Goal: Check status: Check status

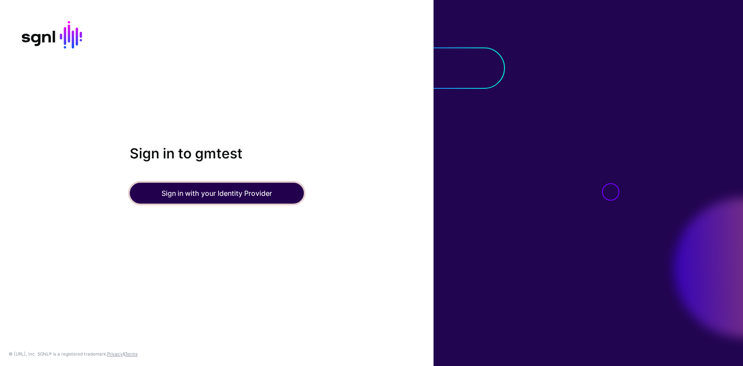
click at [209, 197] on button "Sign in with your Identity Provider" at bounding box center [217, 193] width 174 height 21
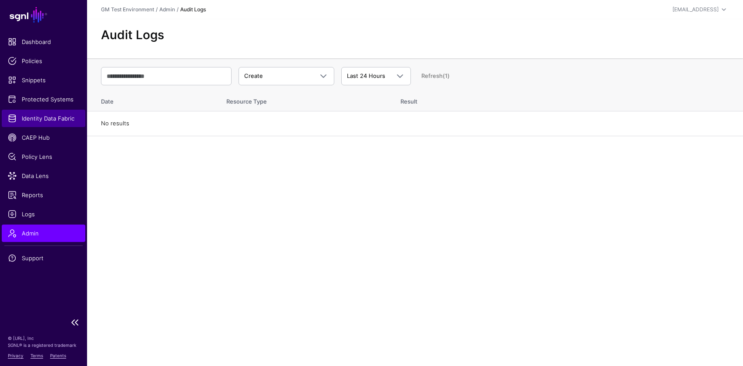
click at [47, 116] on span "Identity Data Fabric" at bounding box center [43, 118] width 71 height 9
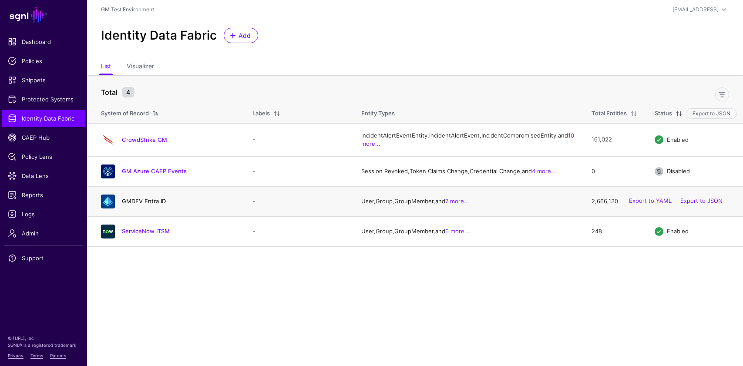
click at [148, 205] on link "GMDEV Entra ID" at bounding box center [144, 201] width 44 height 7
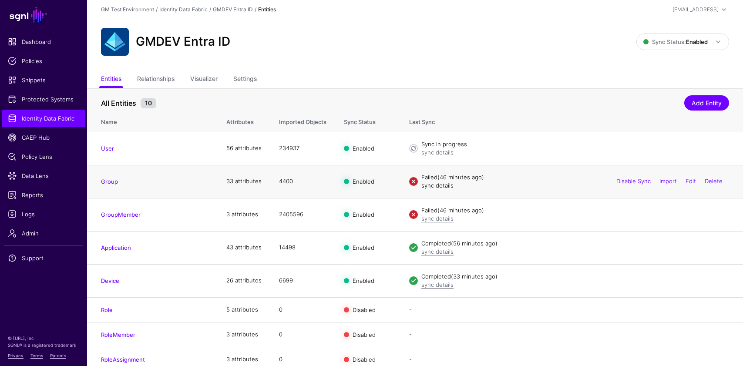
click at [438, 185] on link "sync details" at bounding box center [438, 185] width 32 height 7
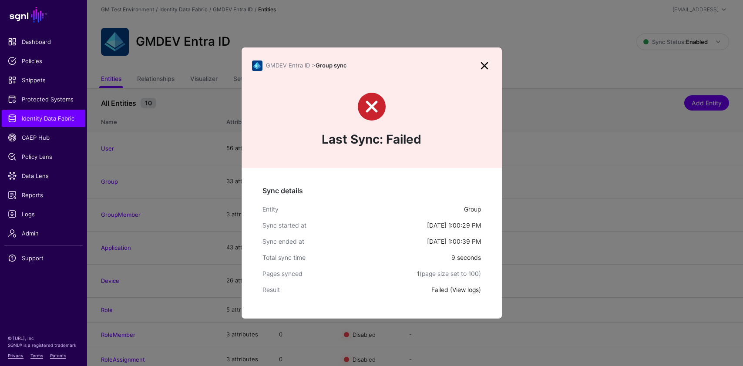
click at [466, 292] on link "View logs" at bounding box center [465, 289] width 27 height 7
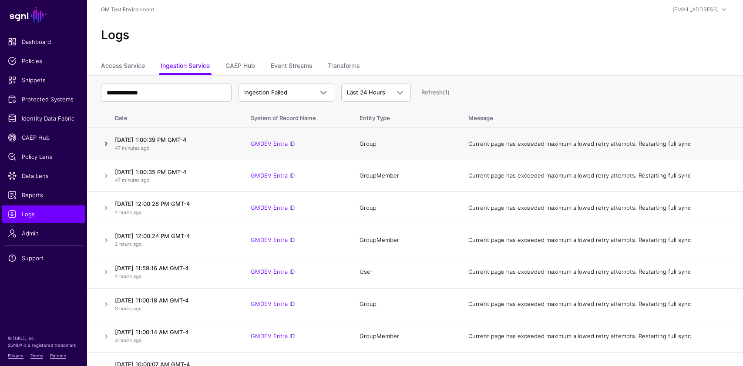
click at [101, 145] on link at bounding box center [106, 143] width 10 height 10
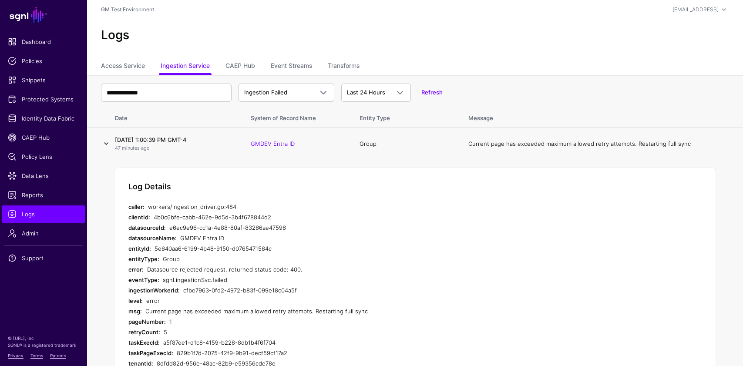
click at [105, 143] on link at bounding box center [106, 143] width 10 height 10
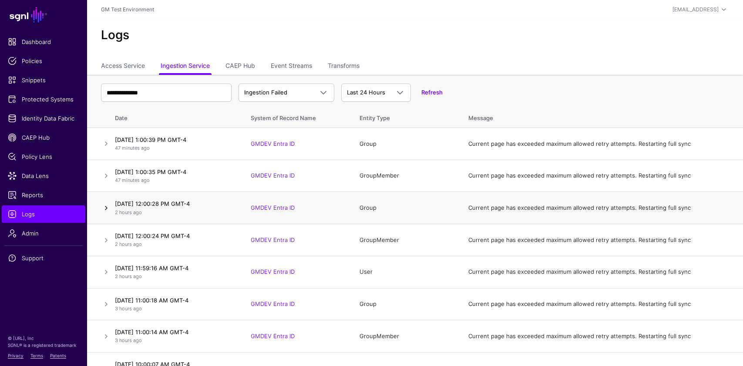
click at [107, 206] on link at bounding box center [106, 208] width 10 height 10
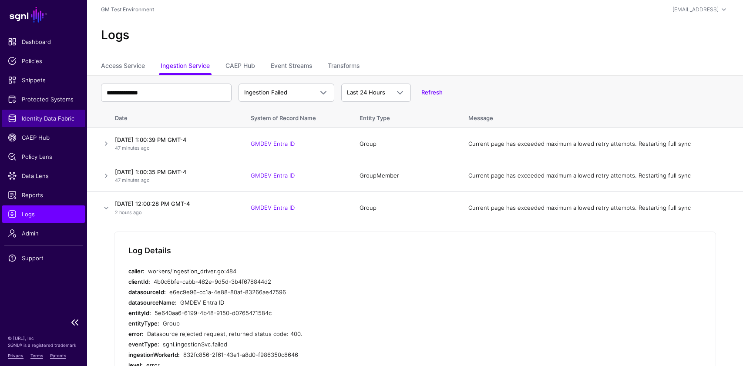
click at [48, 122] on span "Identity Data Fabric" at bounding box center [43, 118] width 71 height 9
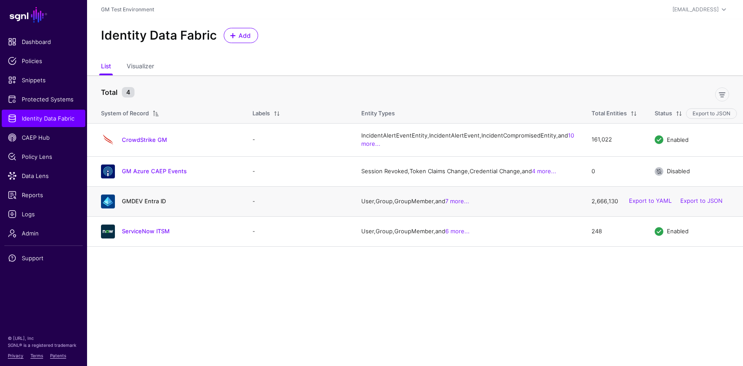
click at [146, 205] on link "GMDEV Entra ID" at bounding box center [144, 201] width 44 height 7
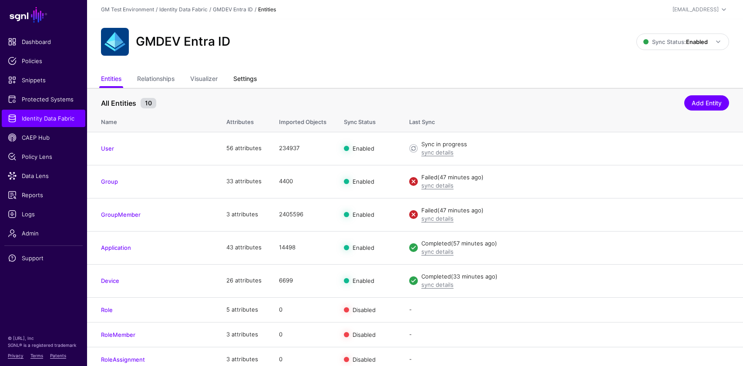
click at [254, 79] on link "Settings" at bounding box center [245, 79] width 24 height 17
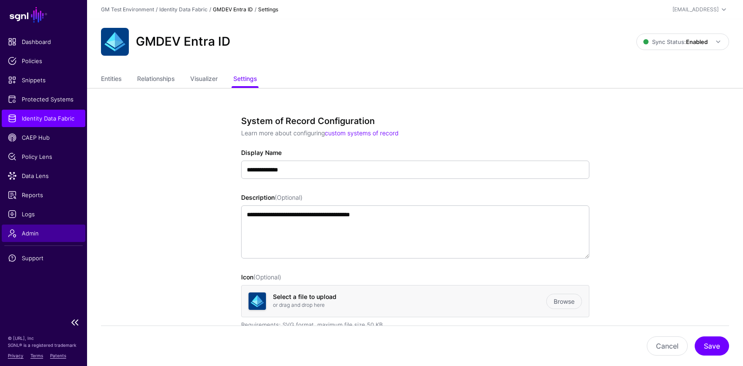
click at [33, 232] on span "Admin" at bounding box center [43, 233] width 71 height 9
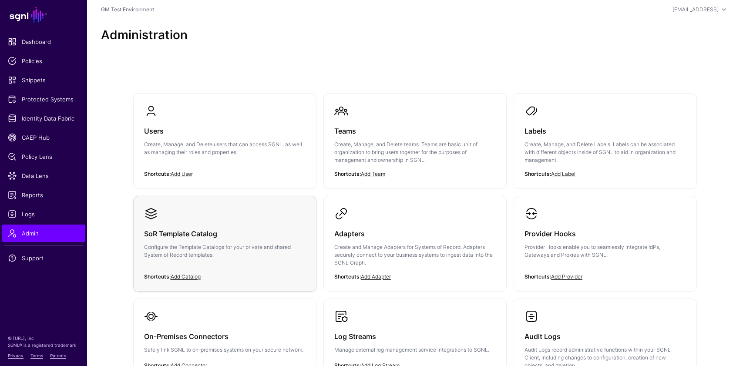
click at [170, 237] on h3 "SoR Template Catalog" at bounding box center [225, 234] width 162 height 12
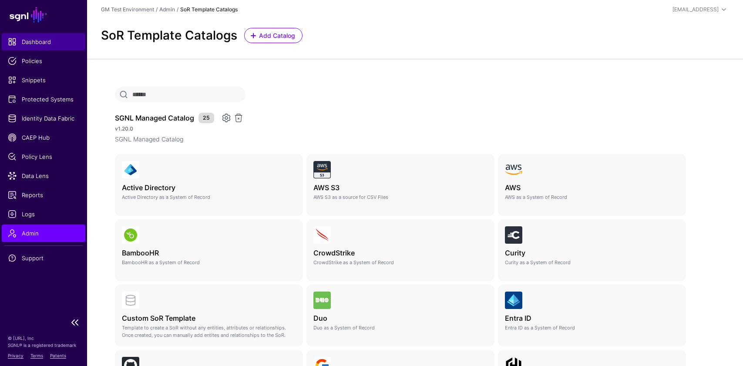
click at [28, 44] on span "Dashboard" at bounding box center [43, 41] width 71 height 9
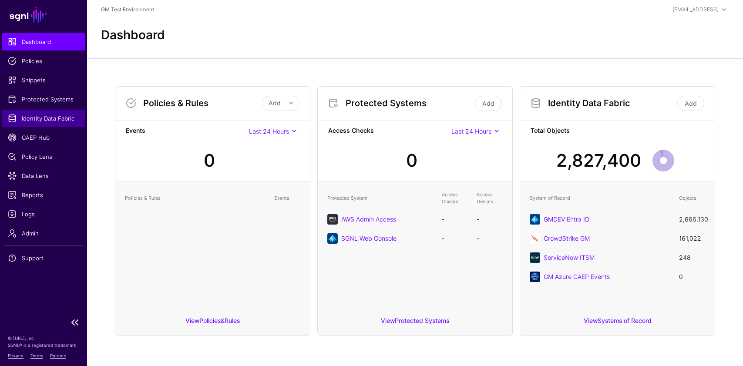
click at [39, 116] on span "Identity Data Fabric" at bounding box center [43, 118] width 71 height 9
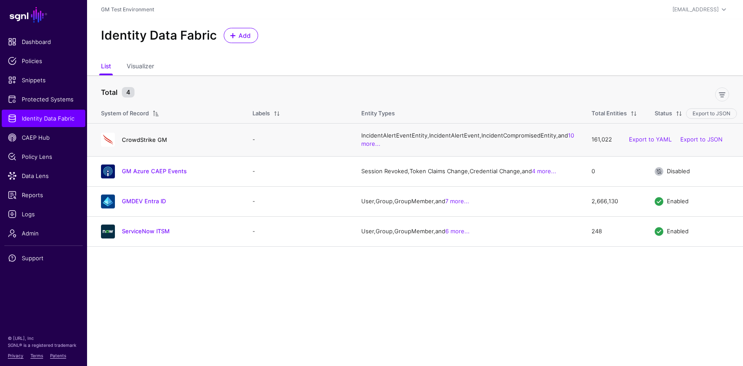
click at [136, 143] on link "CrowdStrike GM" at bounding box center [144, 139] width 45 height 7
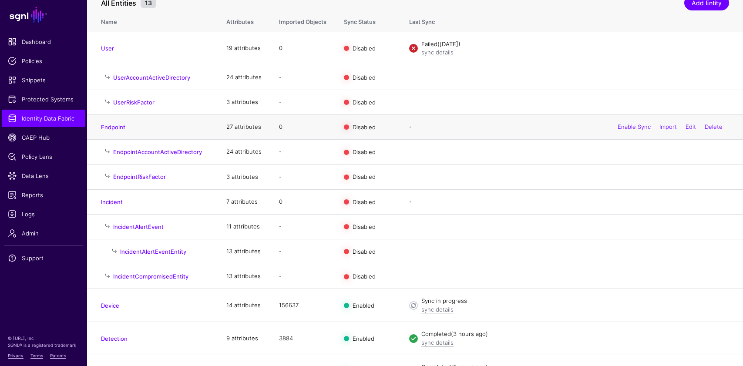
scroll to position [125, 0]
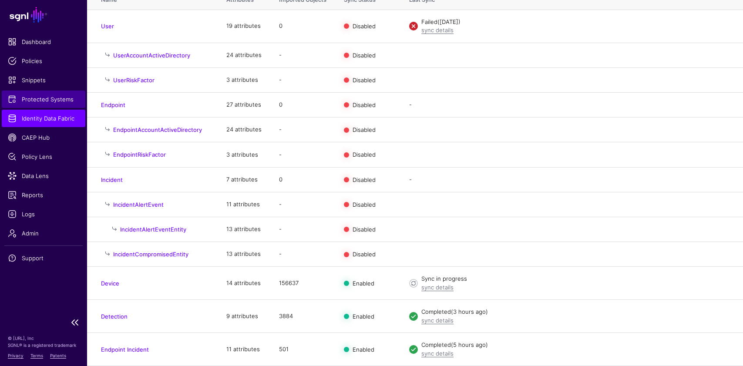
click at [50, 102] on span "Protected Systems" at bounding box center [43, 99] width 71 height 9
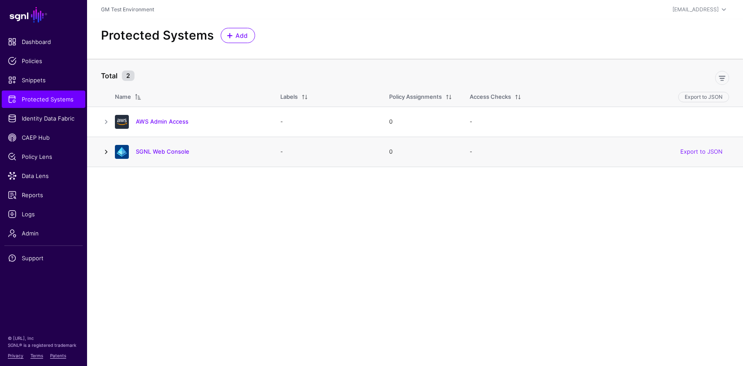
click at [104, 153] on link at bounding box center [106, 152] width 10 height 10
click at [156, 151] on link "SGNL Web Console" at bounding box center [163, 151] width 54 height 7
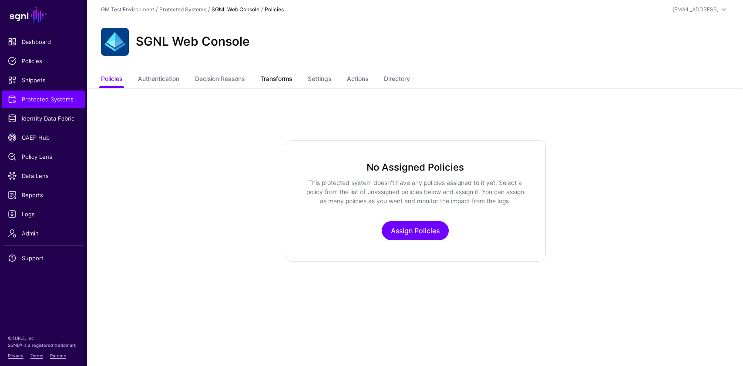
click at [290, 78] on link "Transforms" at bounding box center [276, 79] width 32 height 17
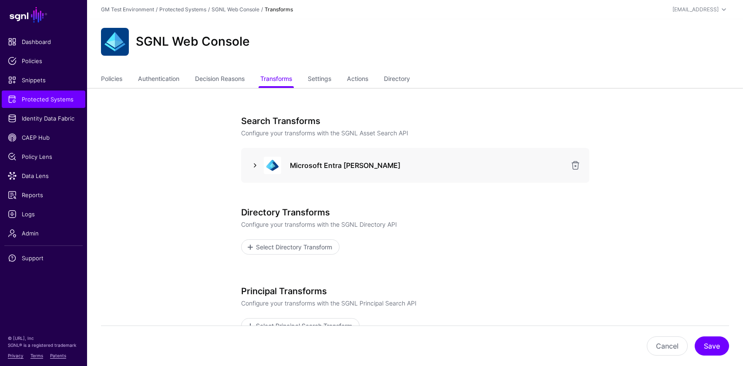
click at [257, 165] on link at bounding box center [255, 165] width 10 height 10
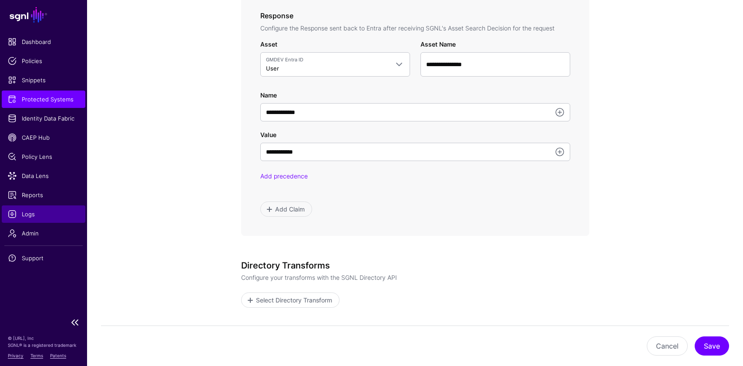
scroll to position [450, 0]
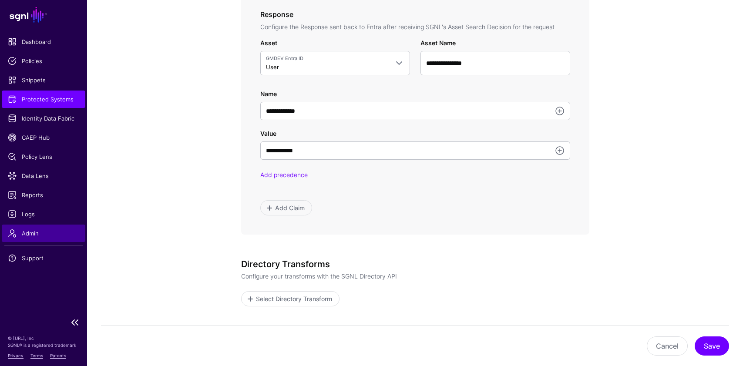
click at [40, 232] on span "Admin" at bounding box center [43, 233] width 71 height 9
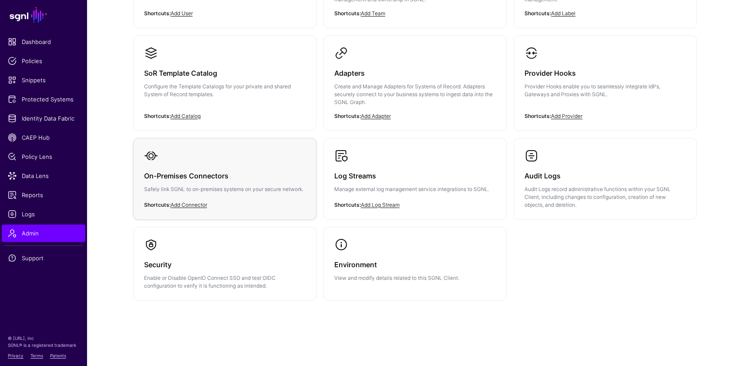
scroll to position [160, 0]
click at [563, 99] on div "Provider Hooks Provider Hooks enable you to seamlessly integrate IdPs, Gateways…" at bounding box center [606, 87] width 162 height 52
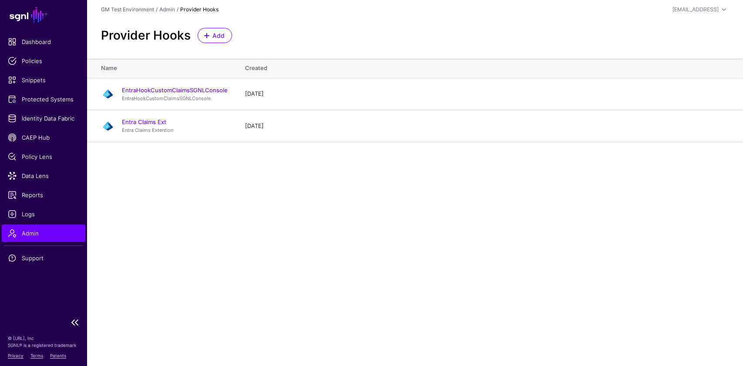
click at [39, 235] on span "Admin" at bounding box center [43, 233] width 71 height 9
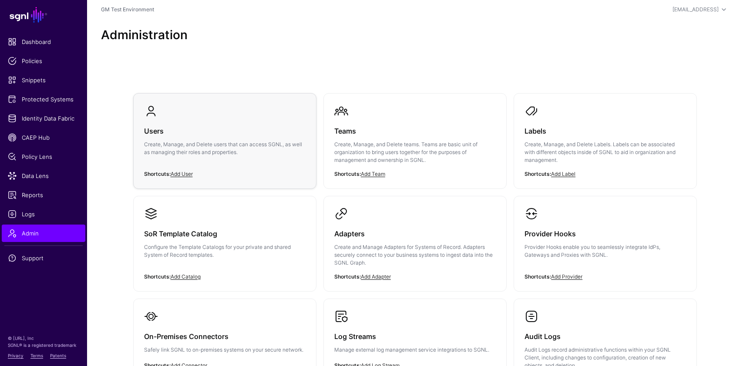
click at [155, 155] on p "Create, Manage, and Delete users that can access SGNL, as well as managing thei…" at bounding box center [225, 149] width 162 height 16
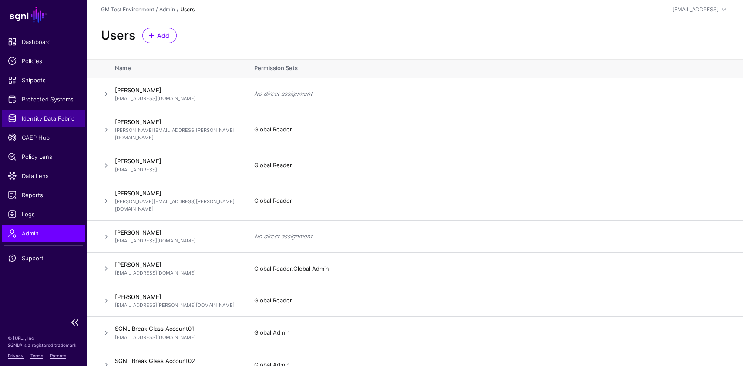
click at [36, 117] on span "Identity Data Fabric" at bounding box center [43, 118] width 71 height 9
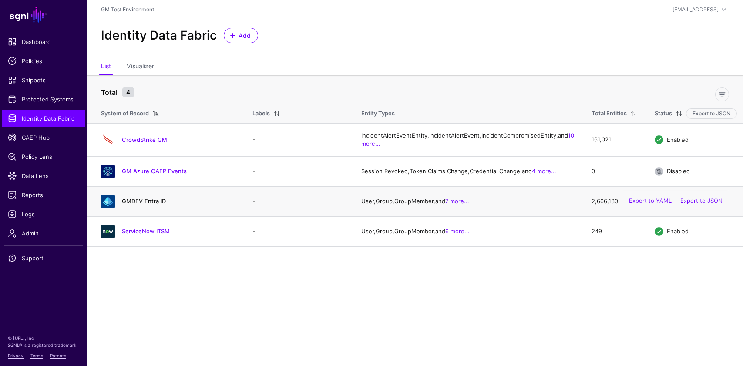
click at [152, 205] on link "GMDEV Entra ID" at bounding box center [144, 201] width 44 height 7
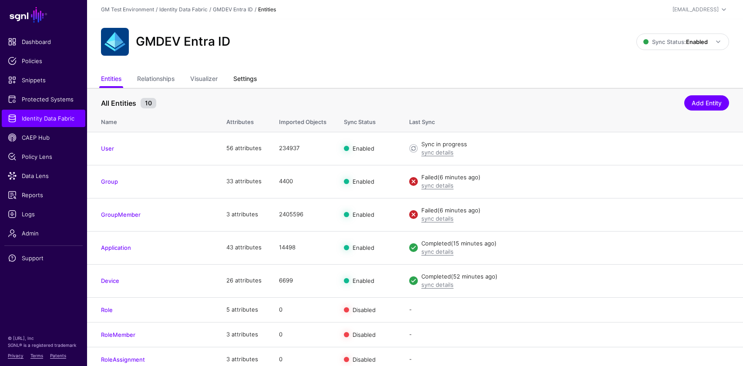
click at [239, 86] on link "Settings" at bounding box center [245, 79] width 24 height 17
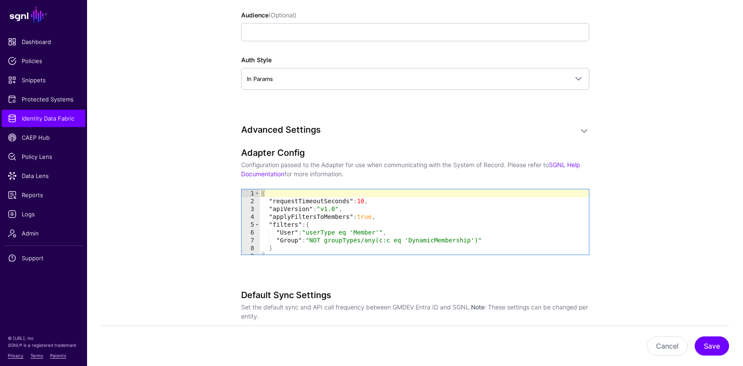
scroll to position [786, 0]
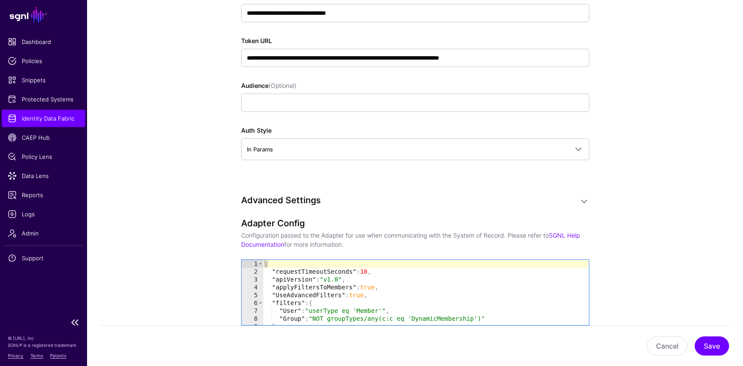
scroll to position [719, 0]
click at [58, 118] on span "Identity Data Fabric" at bounding box center [43, 118] width 71 height 9
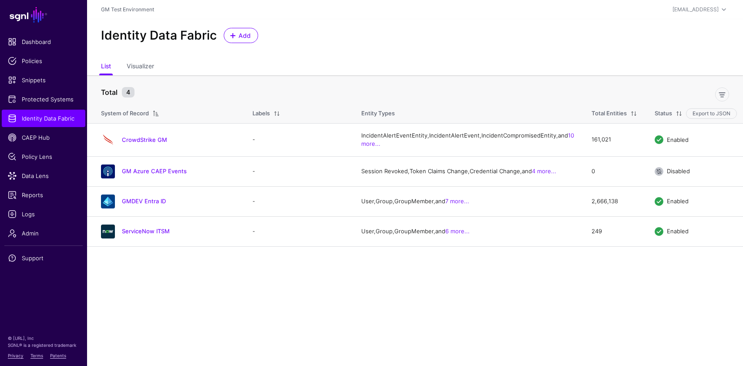
click at [138, 205] on link "GMDEV Entra ID" at bounding box center [144, 201] width 44 height 7
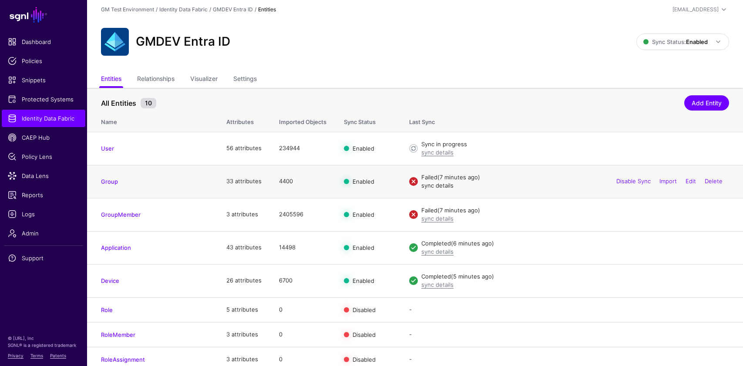
click at [436, 187] on link "sync details" at bounding box center [438, 185] width 32 height 7
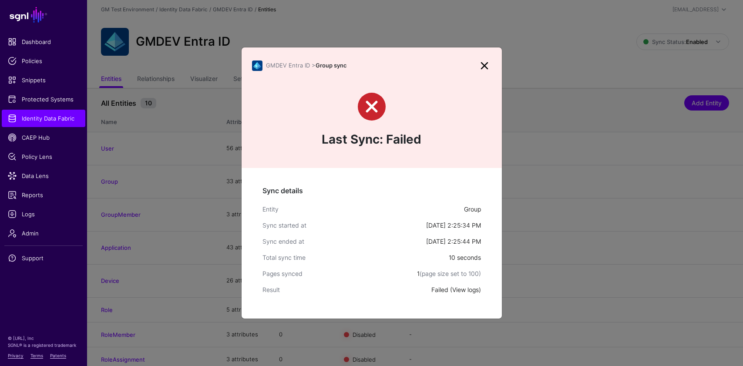
click at [463, 293] on link "View logs" at bounding box center [465, 289] width 27 height 7
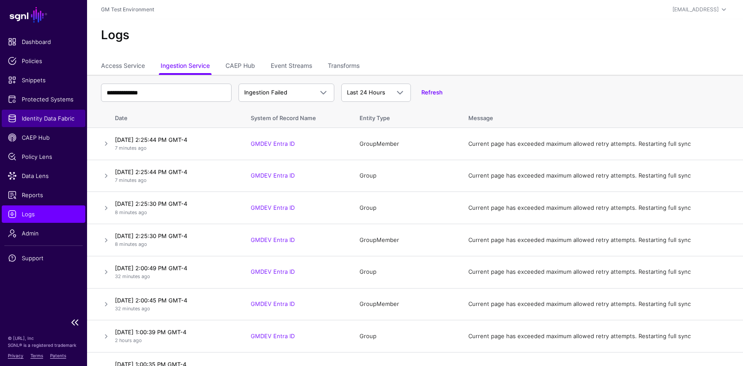
click at [40, 121] on span "Identity Data Fabric" at bounding box center [43, 118] width 71 height 9
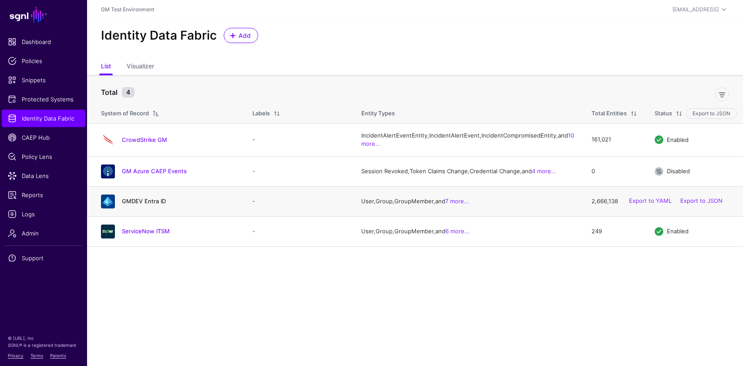
click at [152, 205] on link "GMDEV Entra ID" at bounding box center [144, 201] width 44 height 7
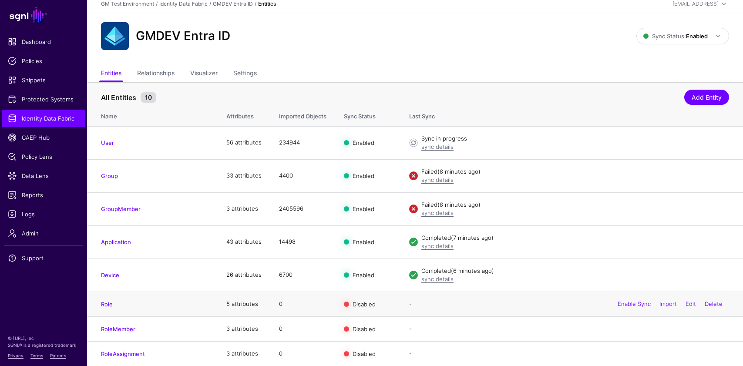
scroll to position [5, 0]
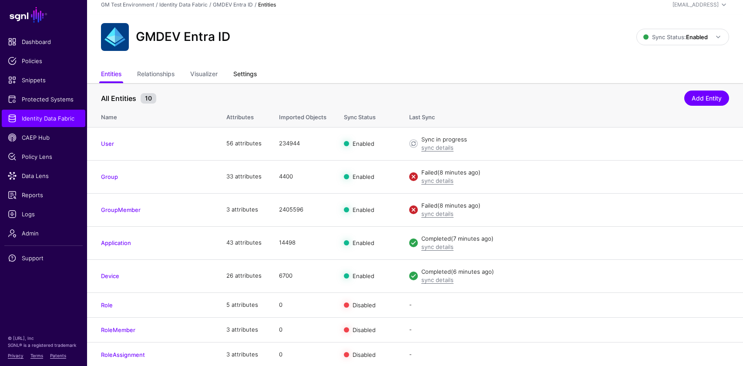
click at [239, 76] on link "Settings" at bounding box center [245, 75] width 24 height 17
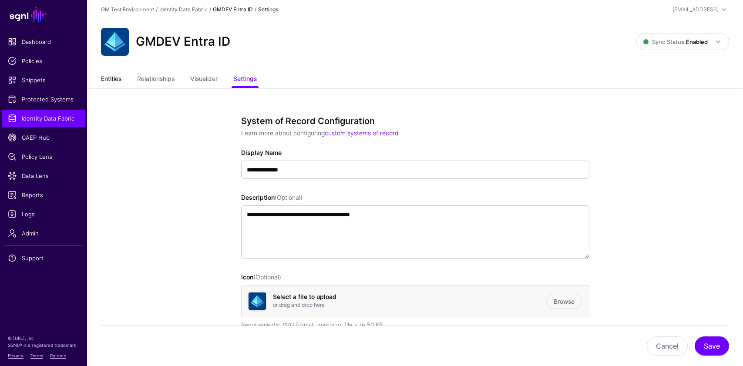
click at [110, 83] on link "Entities" at bounding box center [111, 79] width 20 height 17
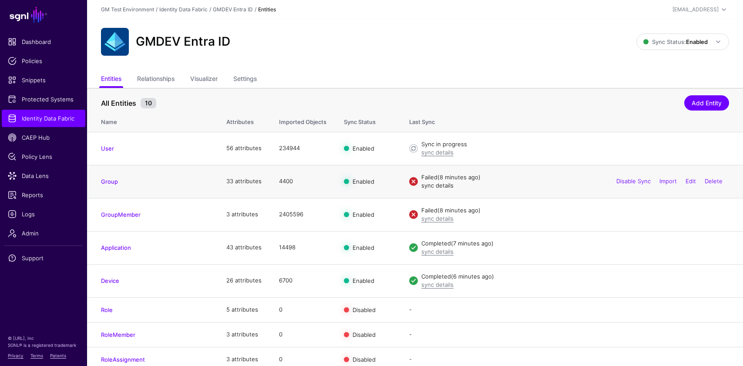
click at [448, 187] on link "sync details" at bounding box center [438, 185] width 32 height 7
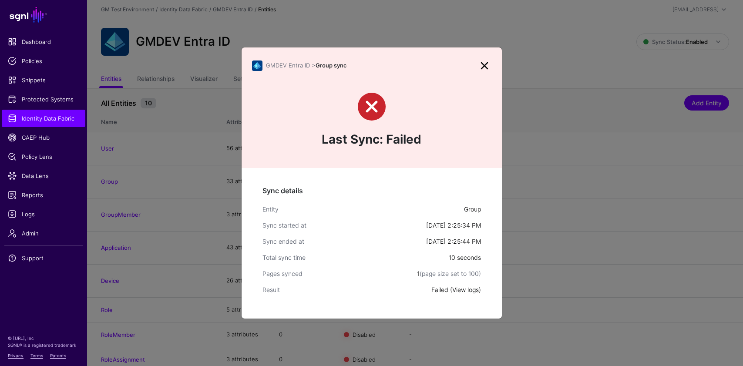
click at [464, 290] on link "View logs" at bounding box center [465, 289] width 27 height 7
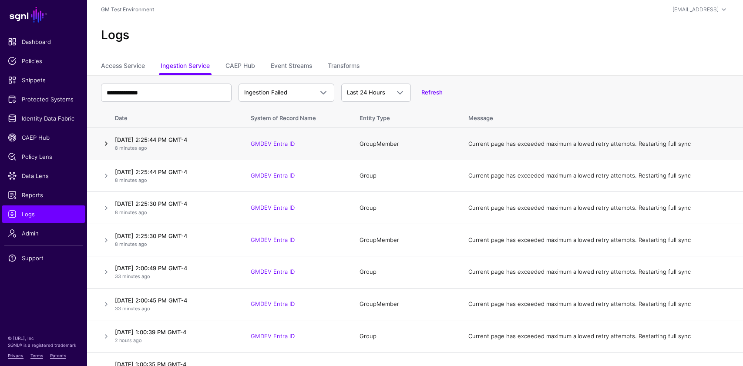
click at [106, 143] on link at bounding box center [106, 143] width 10 height 10
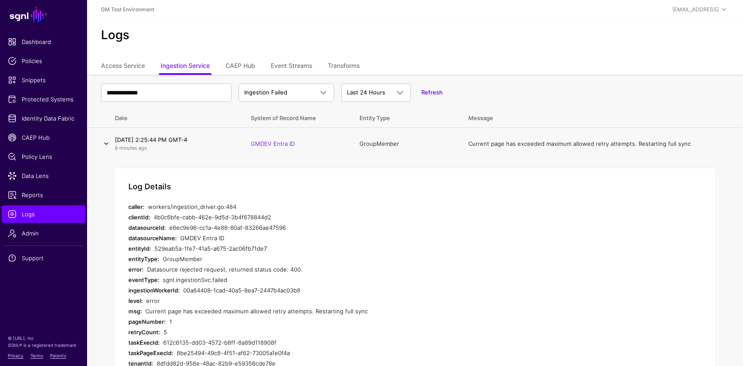
click at [107, 143] on link at bounding box center [106, 143] width 10 height 10
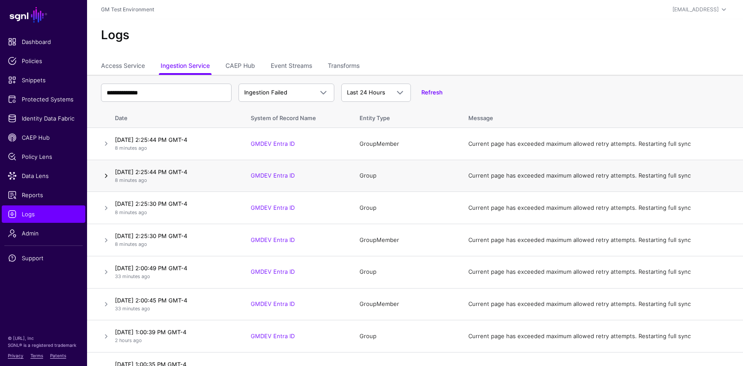
click at [106, 176] on link at bounding box center [106, 176] width 10 height 10
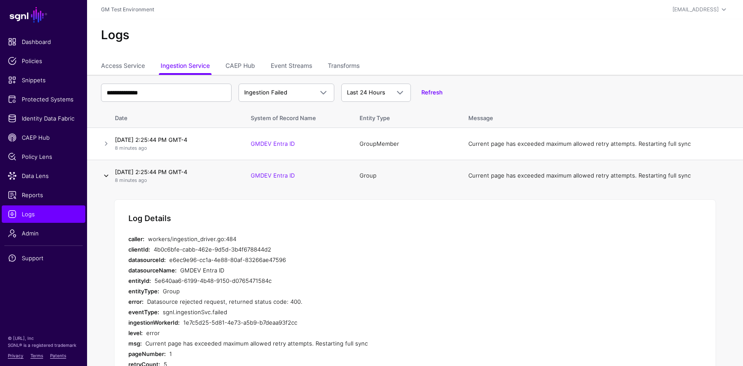
click at [106, 180] on link at bounding box center [106, 176] width 10 height 10
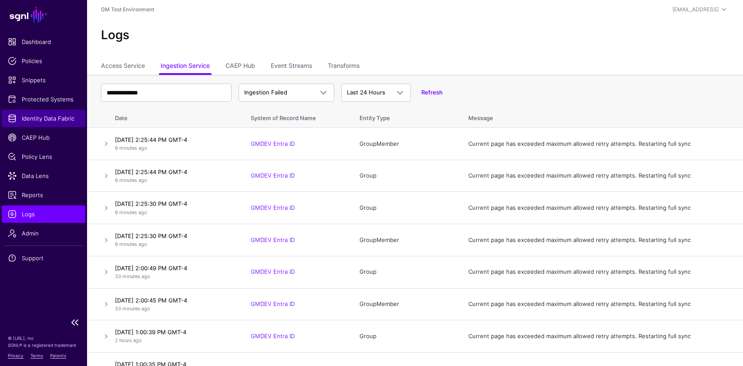
click at [42, 118] on span "Identity Data Fabric" at bounding box center [43, 118] width 71 height 9
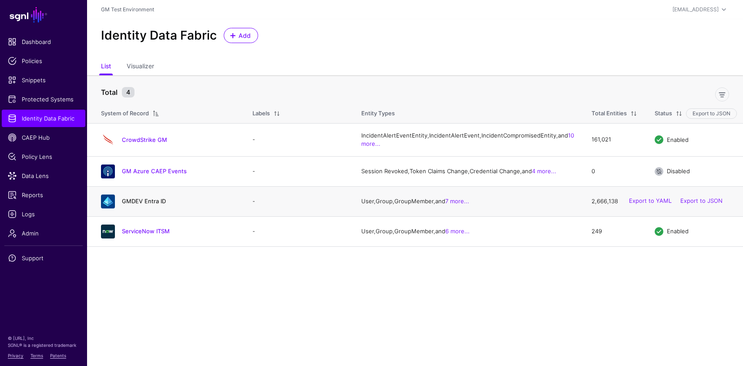
click at [142, 205] on link "GMDEV Entra ID" at bounding box center [144, 201] width 44 height 7
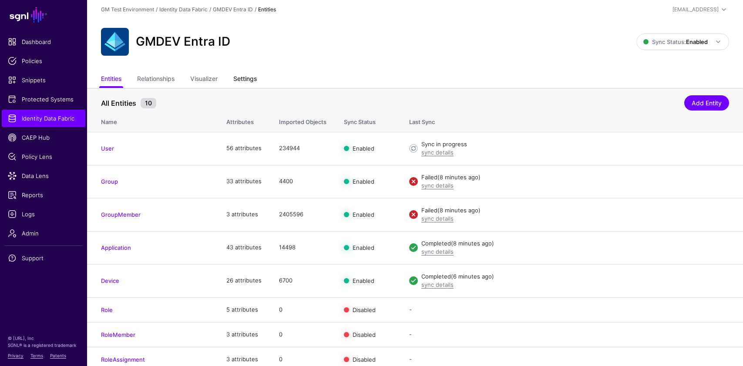
click at [254, 77] on link "Settings" at bounding box center [245, 79] width 24 height 17
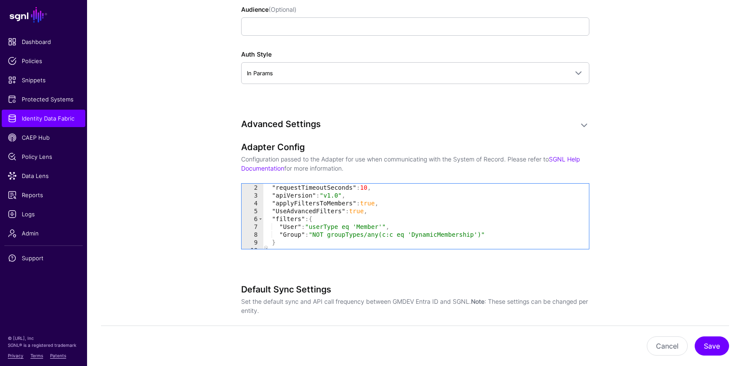
scroll to position [8, 0]
click at [47, 120] on span "Identity Data Fabric" at bounding box center [43, 118] width 71 height 9
